Goal: Information Seeking & Learning: Learn about a topic

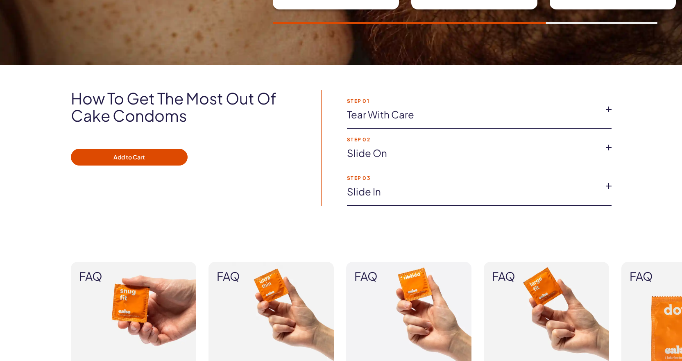
scroll to position [532, 0]
click at [605, 147] on icon at bounding box center [608, 147] width 12 height 12
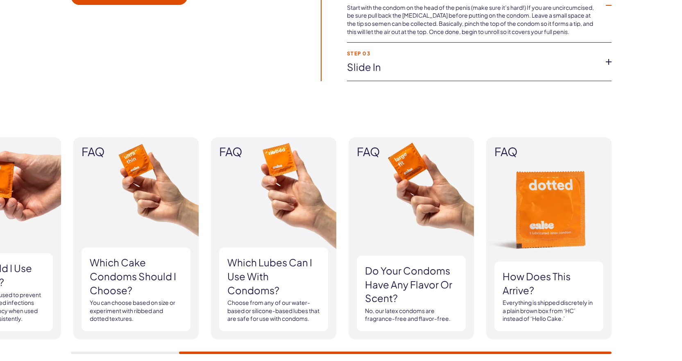
scroll to position [696, 0]
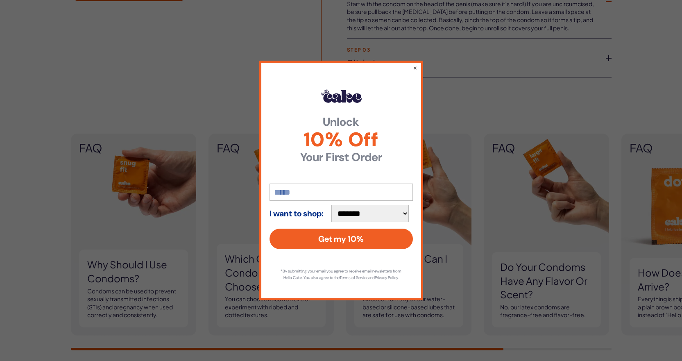
click at [416, 63] on button "×" at bounding box center [414, 68] width 5 height 10
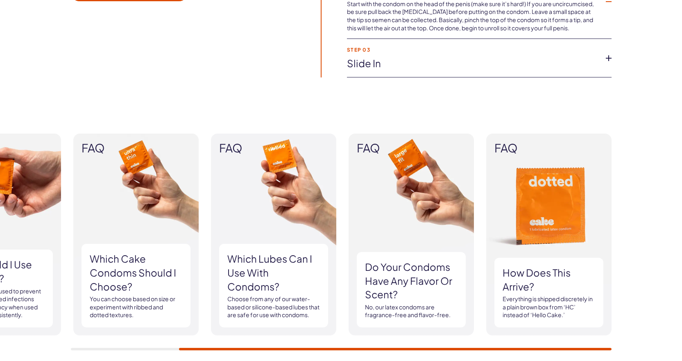
click at [120, 266] on h3 "Which Cake Condoms should I choose?" at bounding box center [136, 272] width 93 height 41
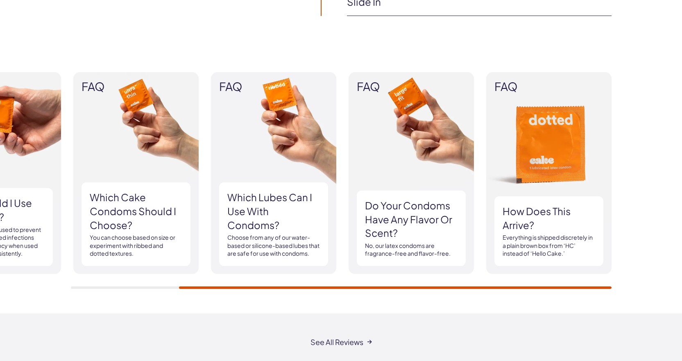
scroll to position [819, 0]
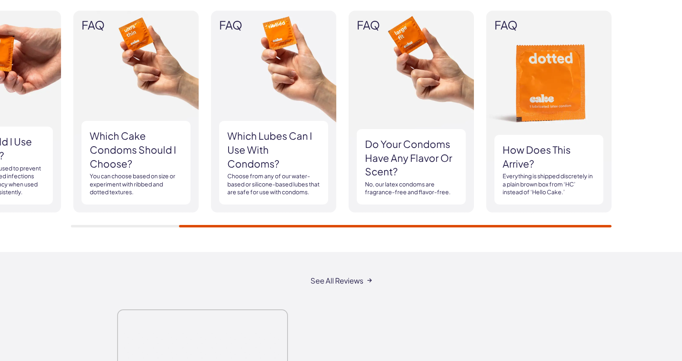
click at [137, 189] on p "You can choose based on size or experiment with ribbed and dotted textures." at bounding box center [136, 184] width 93 height 24
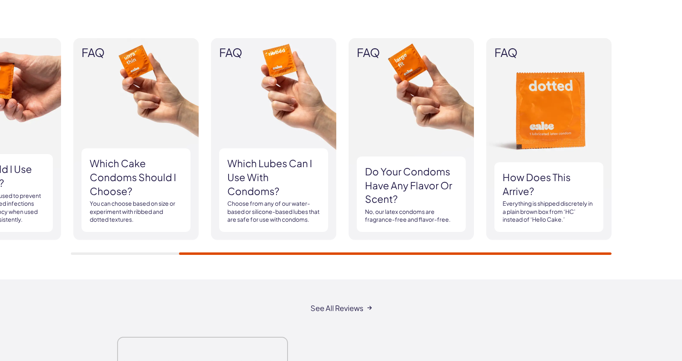
scroll to position [778, 0]
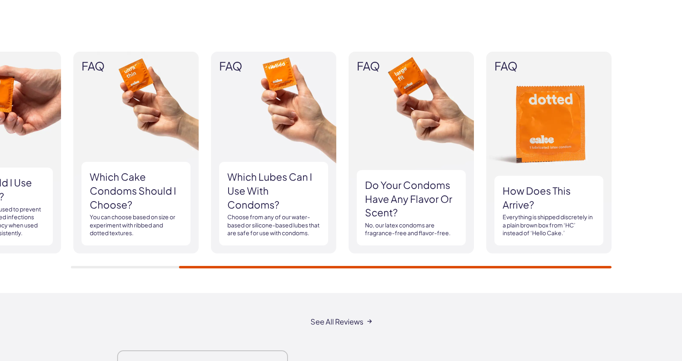
drag, startPoint x: 246, startPoint y: 268, endPoint x: 75, endPoint y: 264, distance: 171.2
click at [75, 264] on div "FAQ Why should I use condoms? Condoms can be used to prevent sexually transmitt…" at bounding box center [341, 160] width 682 height 266
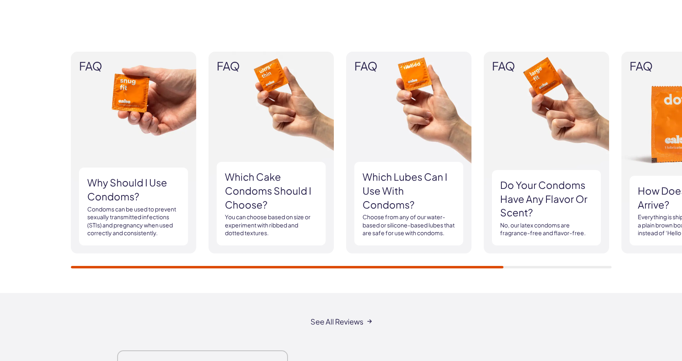
click at [125, 266] on div at bounding box center [341, 267] width 540 height 2
click at [247, 184] on h3 "Which Cake Condoms should I choose?" at bounding box center [271, 190] width 93 height 41
click at [266, 232] on p "You can choose based on size or experiment with ribbed and dotted textures." at bounding box center [271, 225] width 93 height 24
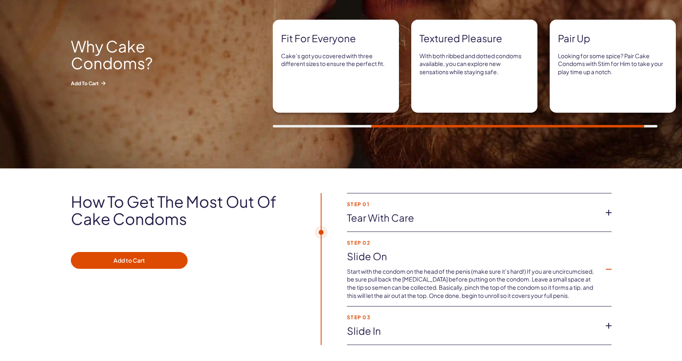
scroll to position [328, 0]
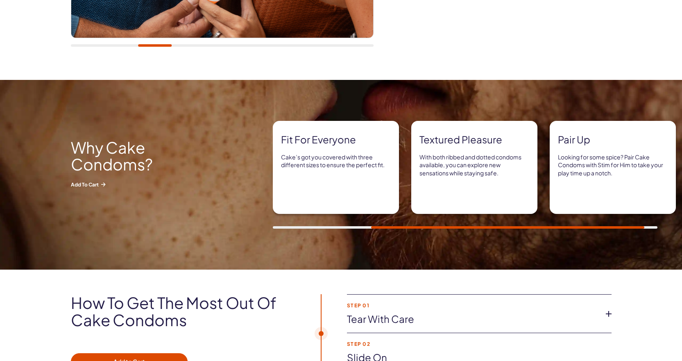
drag, startPoint x: 424, startPoint y: 224, endPoint x: 321, endPoint y: 221, distance: 102.4
click at [321, 222] on div "Stay protected Cake Condoms are designed to help reduce the risk of pregnancy a…" at bounding box center [477, 175] width 409 height 108
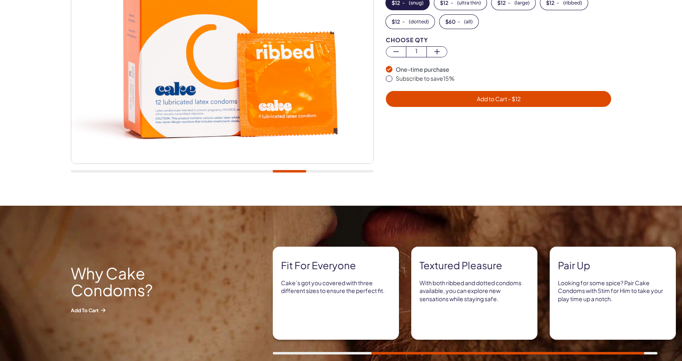
scroll to position [205, 0]
